Goal: Check status: Check status

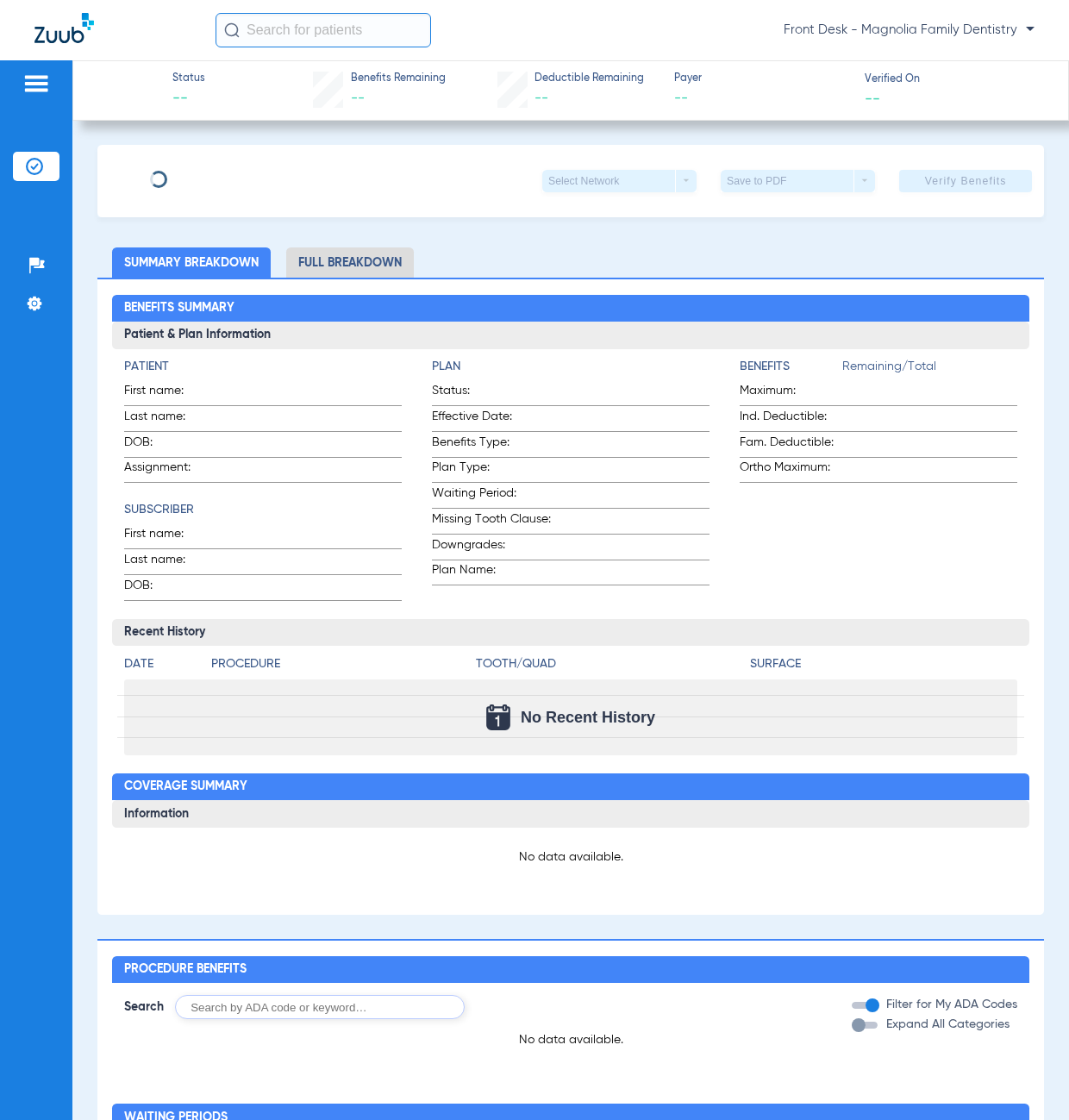
click at [47, 168] on li "Insurance Verification" at bounding box center [36, 166] width 46 height 29
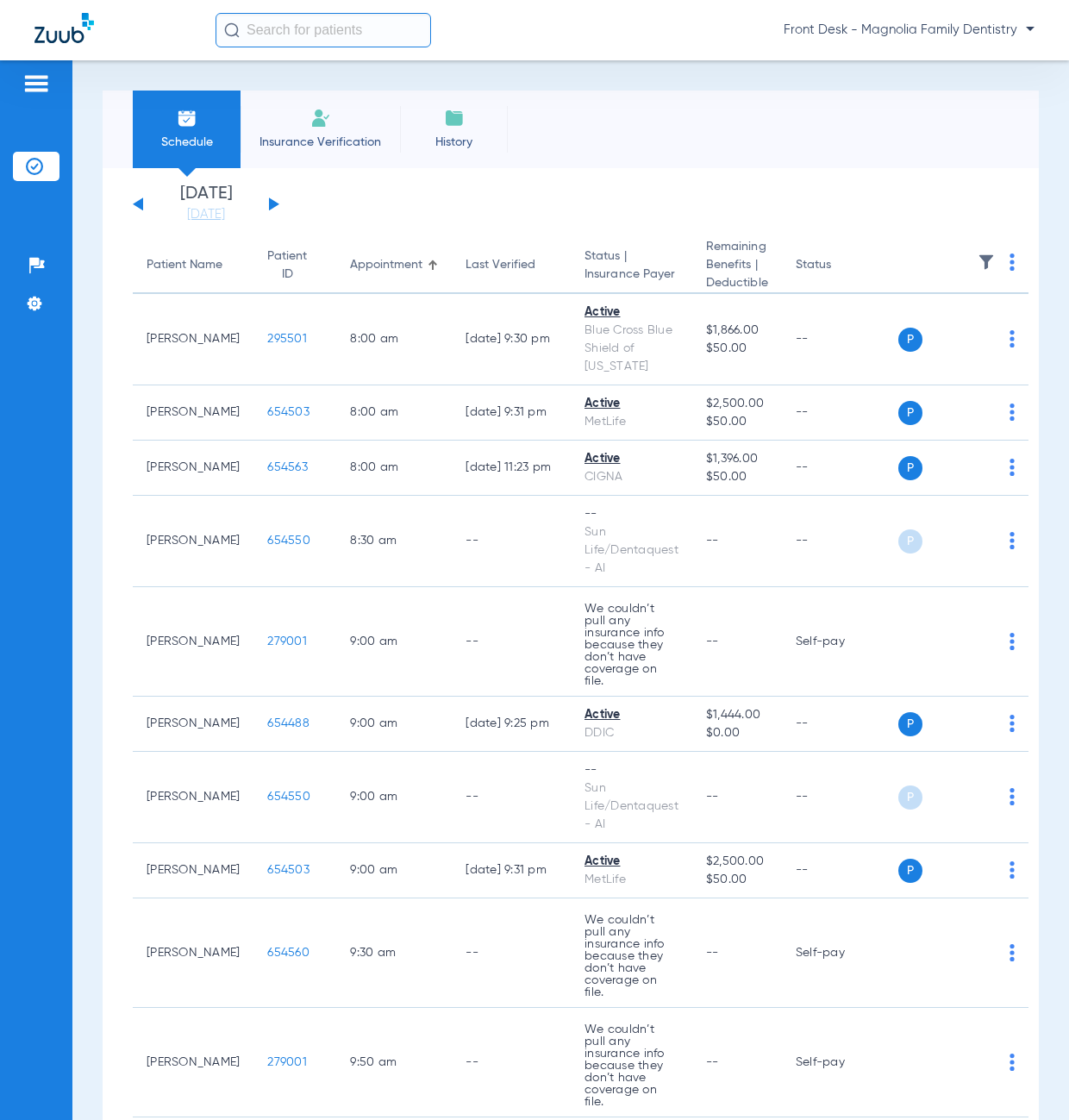
click at [270, 209] on div "[DATE] [DATE] [DATE] [DATE] [DATE] [DATE] [DATE] [DATE] [DATE] [DATE] [DATE] [D…" at bounding box center [205, 204] width 147 height 38
click at [275, 202] on button at bounding box center [274, 204] width 10 height 13
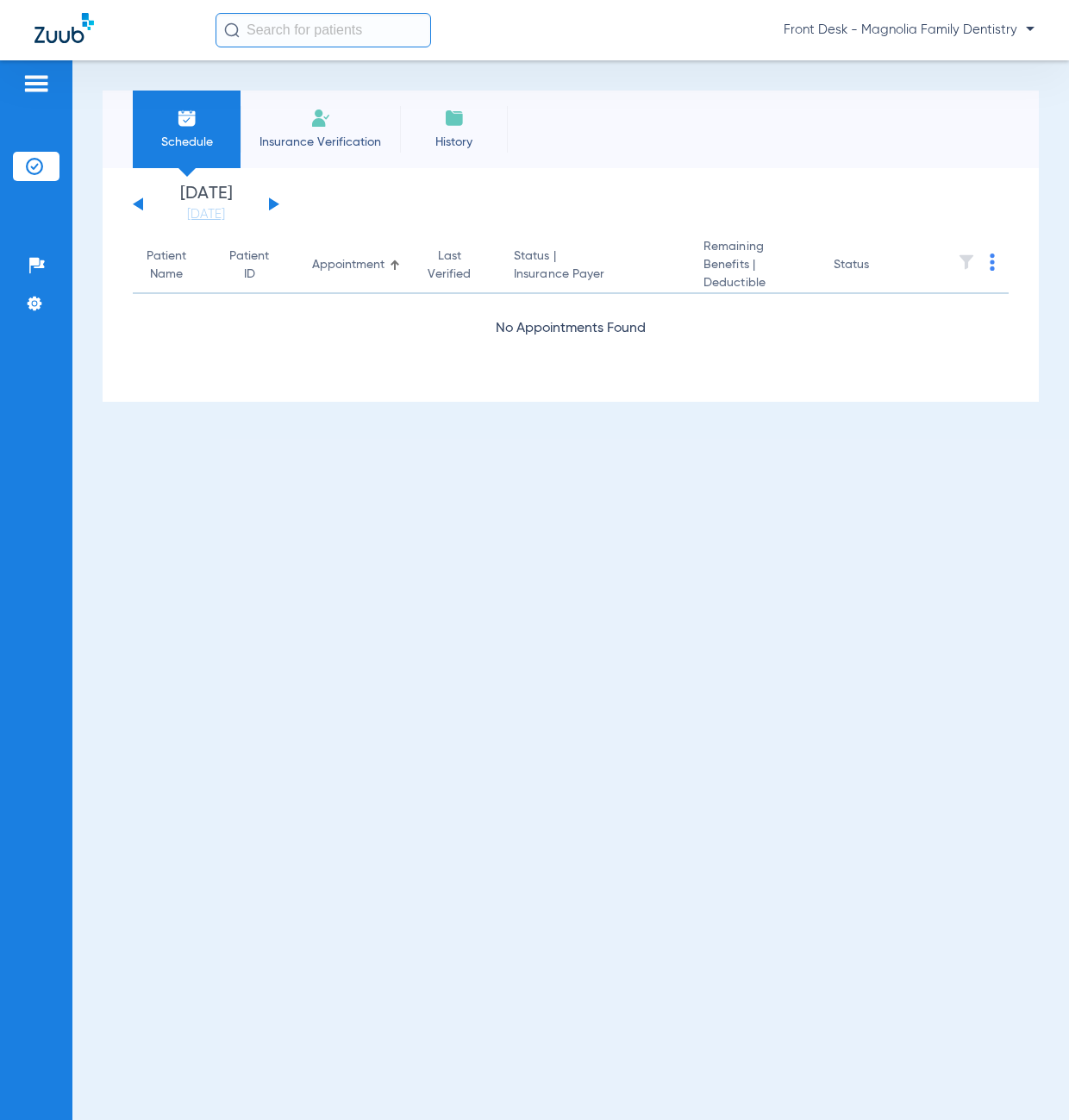
click at [275, 201] on button at bounding box center [274, 204] width 10 height 13
click at [275, 202] on button at bounding box center [274, 204] width 10 height 13
